Goal: Communication & Community: Answer question/provide support

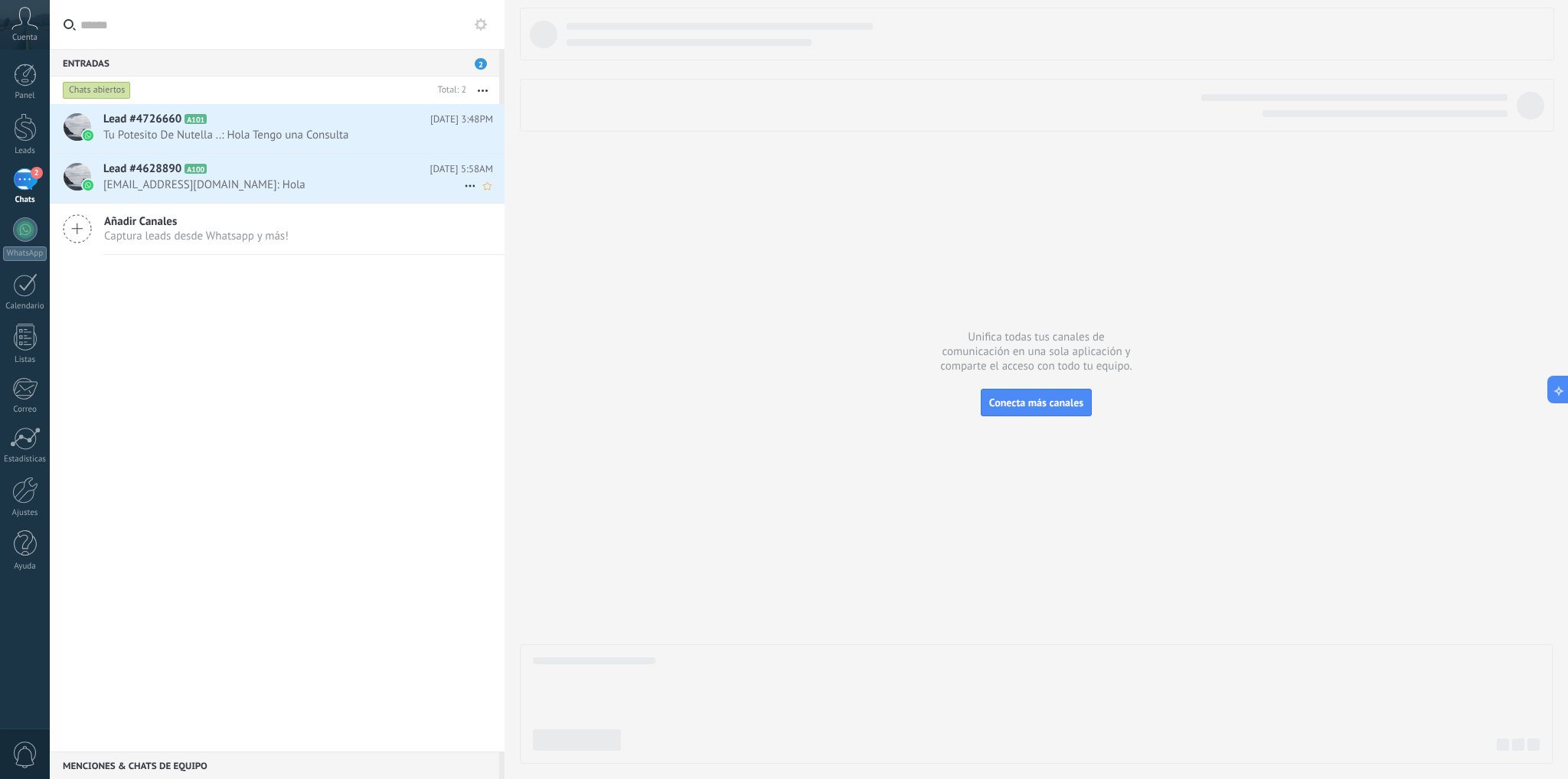
click at [345, 168] on h2 "Lead #4628890 A100" at bounding box center [266, 169] width 327 height 15
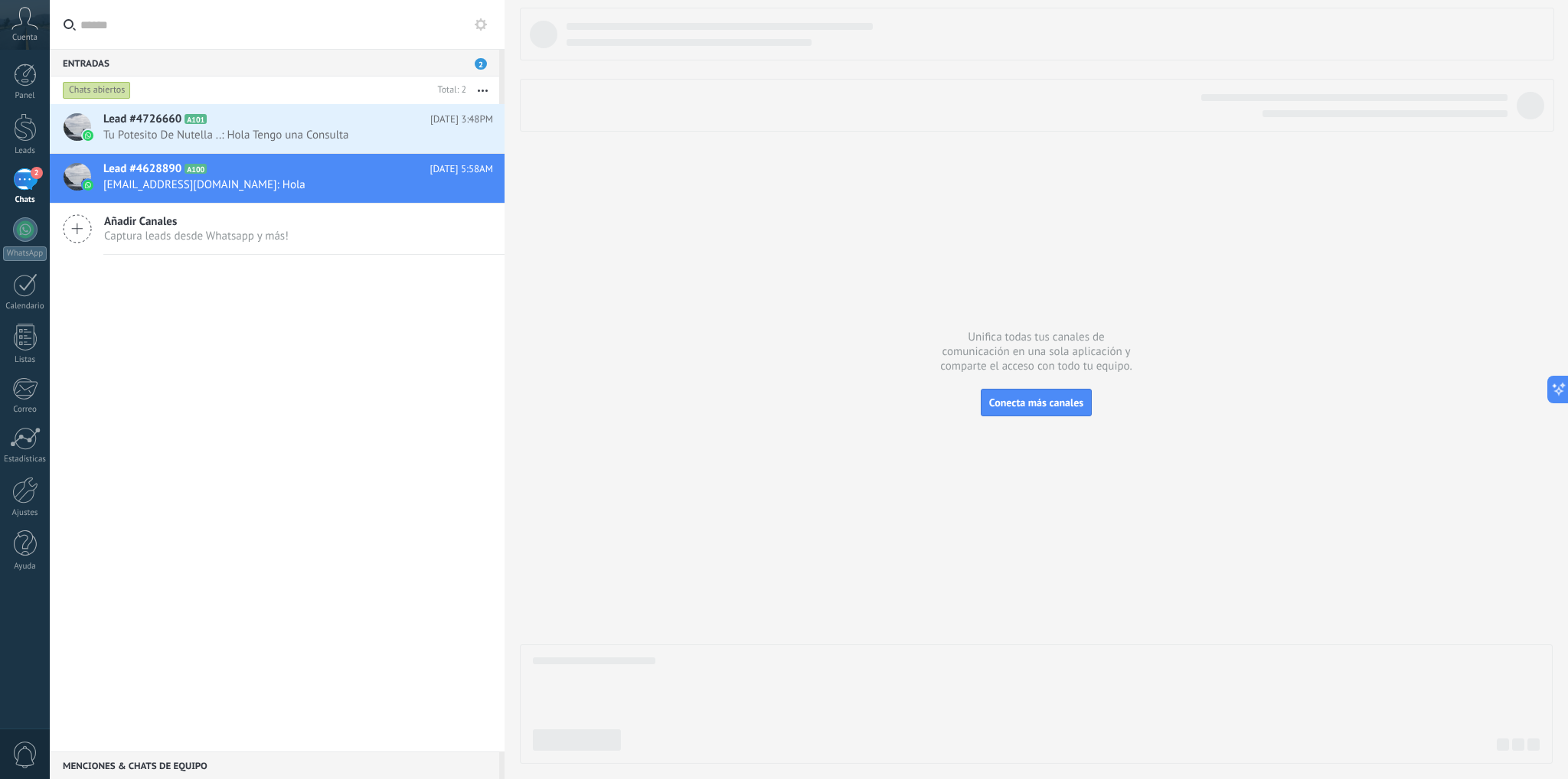
click at [425, 457] on div "Lead #4726660 A101 [DATE] 3:48PM Tu Potesito De Nutella ..: Hola Tengo una Cons…" at bounding box center [277, 427] width 455 height 648
click at [381, 428] on div "Lead #4726660 A101 [DATE] 3:48PM Tu Potesito De Nutella ..: Hola Tengo una Cons…" at bounding box center [277, 427] width 455 height 648
click at [634, 274] on body ".abccls-1,.abccls-2{fill-rule:evenodd}.abccls-2{fill:#fff} .abfcls-1{fill:none}…" at bounding box center [784, 389] width 1568 height 779
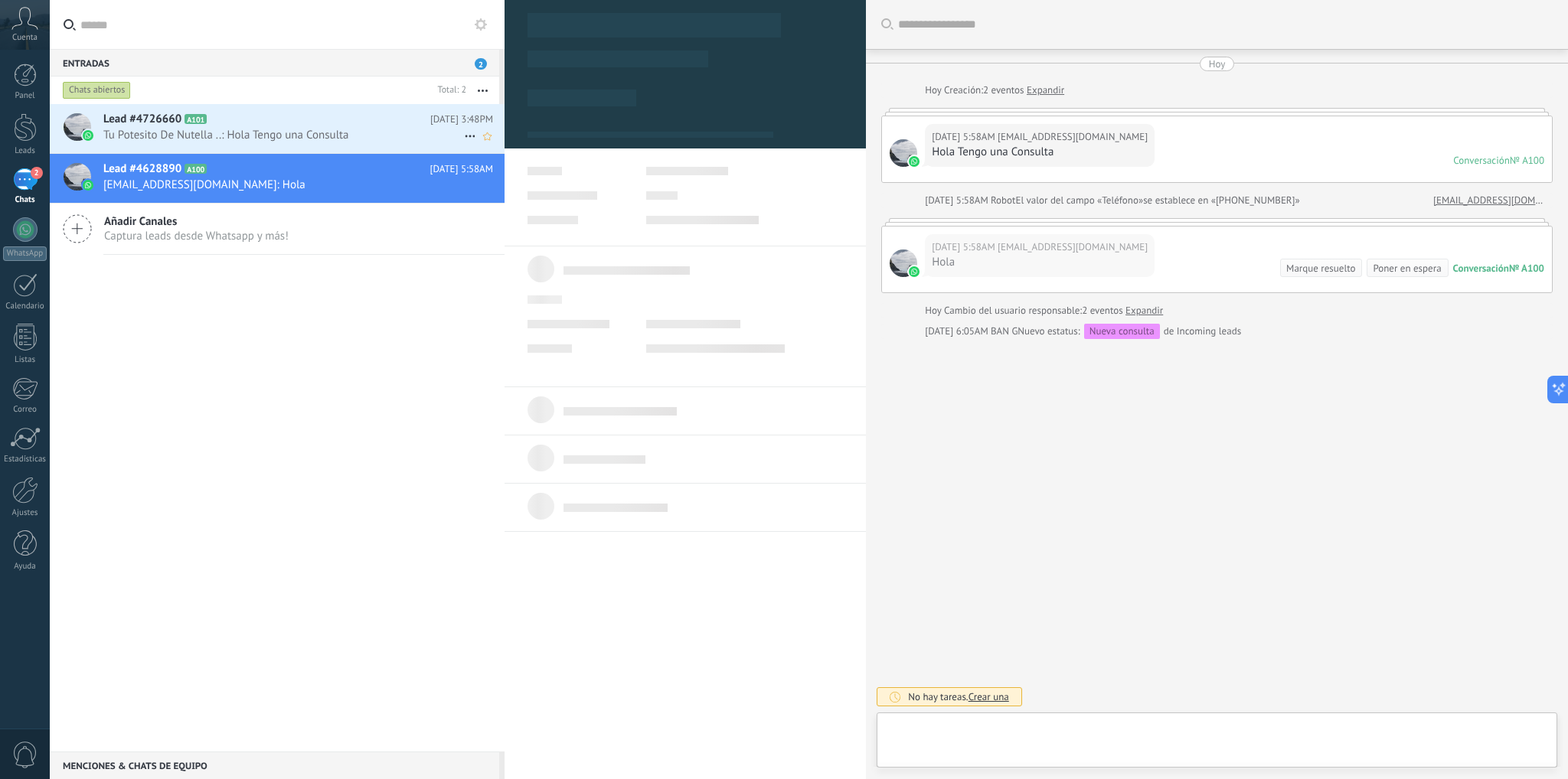
click at [327, 141] on span "Tu Potesito De Nutella ..: Hola Tengo una Consulta" at bounding box center [283, 135] width 360 height 15
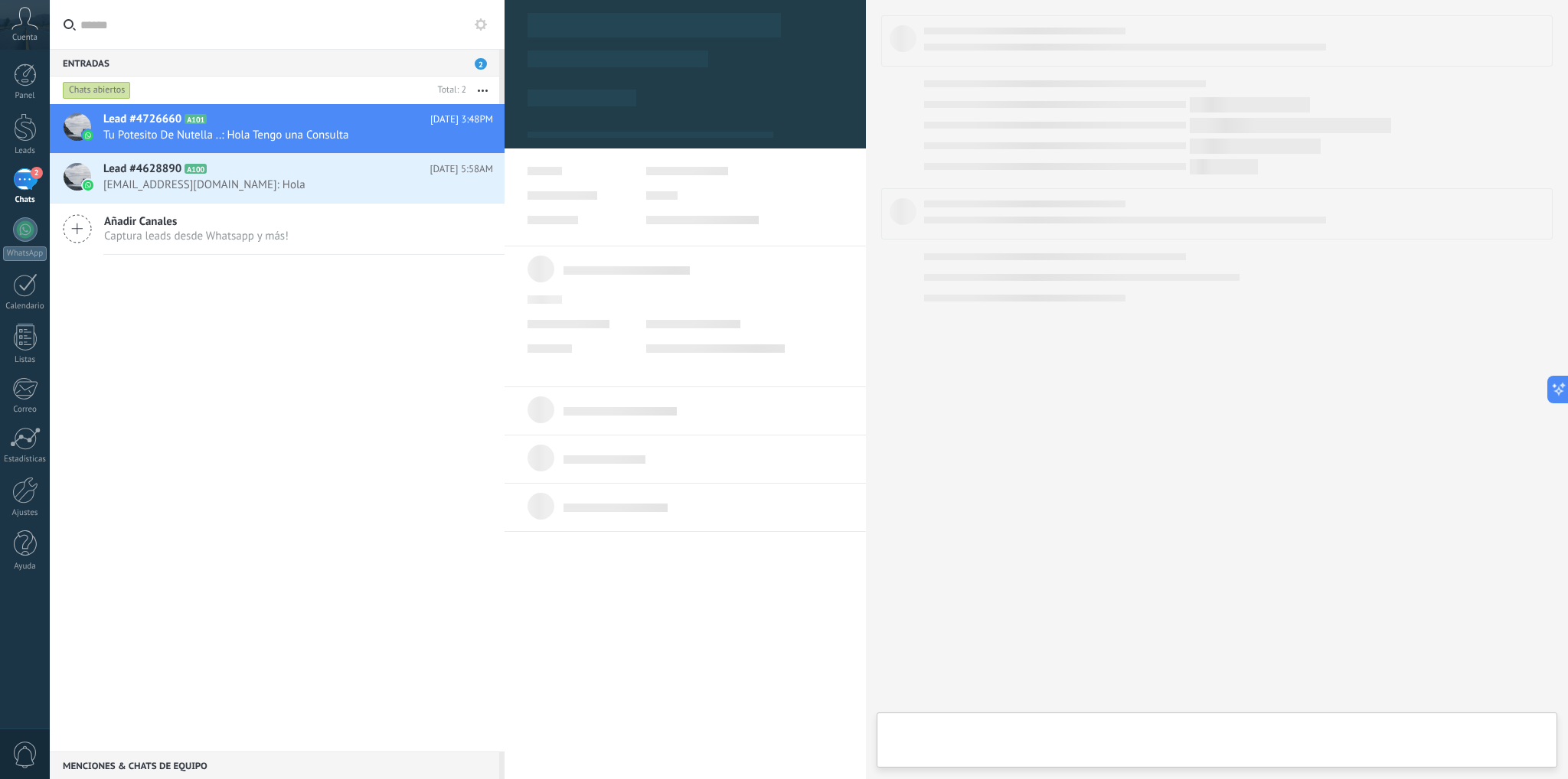
type textarea "**********"
